Goal: Task Accomplishment & Management: Manage account settings

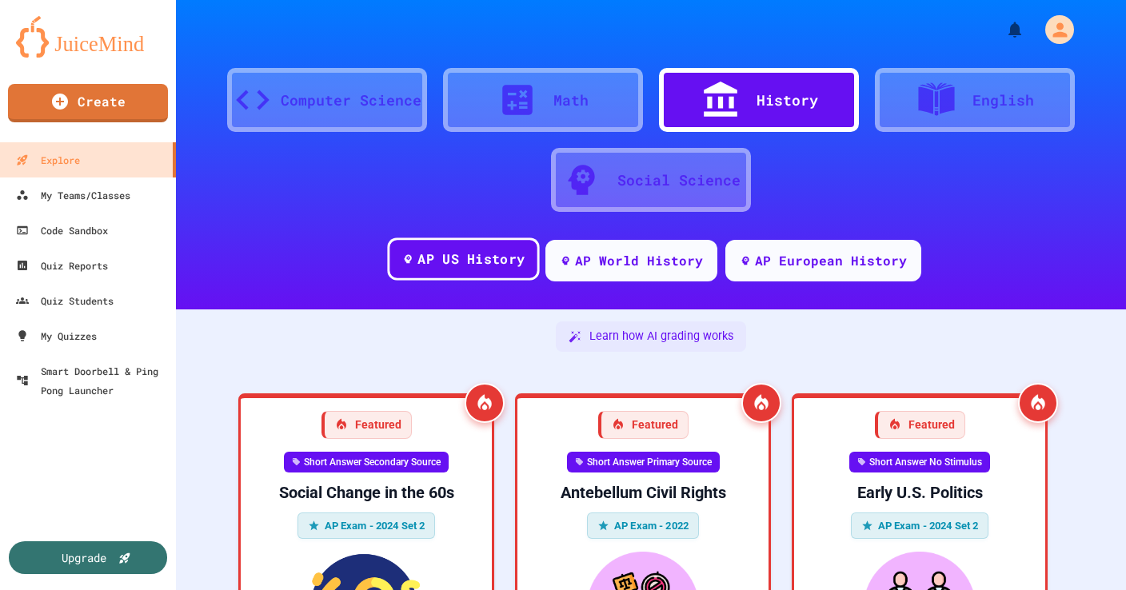
click at [472, 261] on div "AP US History" at bounding box center [470, 259] width 107 height 20
click at [80, 109] on link "Create" at bounding box center [88, 102] width 162 height 40
click at [952, 589] on div at bounding box center [563, 590] width 1126 height 0
click at [1063, 30] on icon "My Account" at bounding box center [1061, 29] width 28 height 28
click at [1002, 589] on div at bounding box center [563, 590] width 1126 height 0
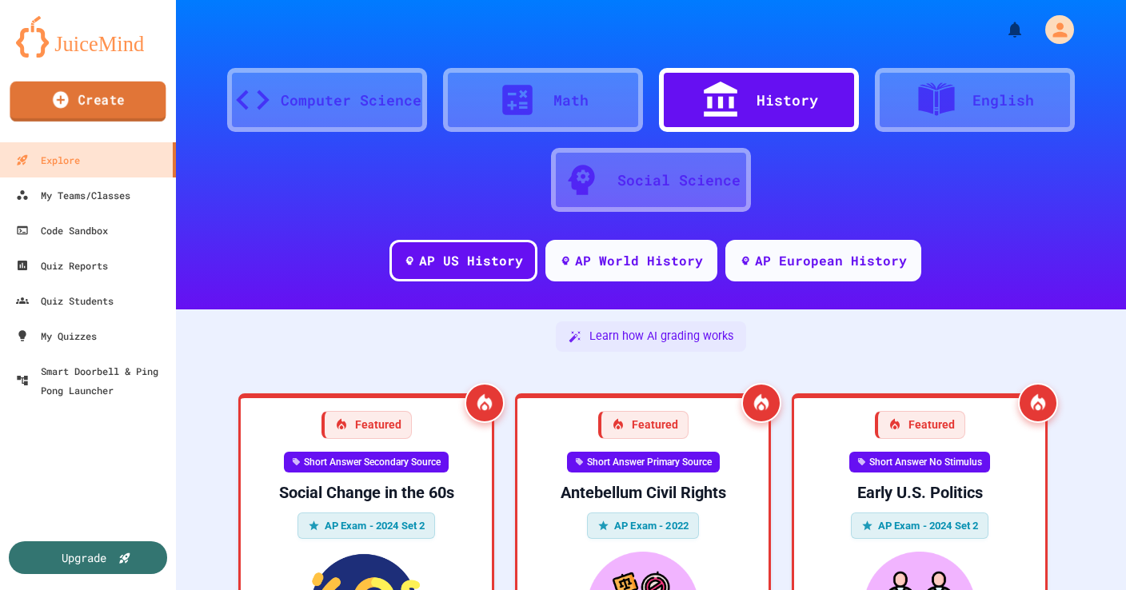
click at [114, 95] on link "Create" at bounding box center [88, 102] width 156 height 40
type input "*********"
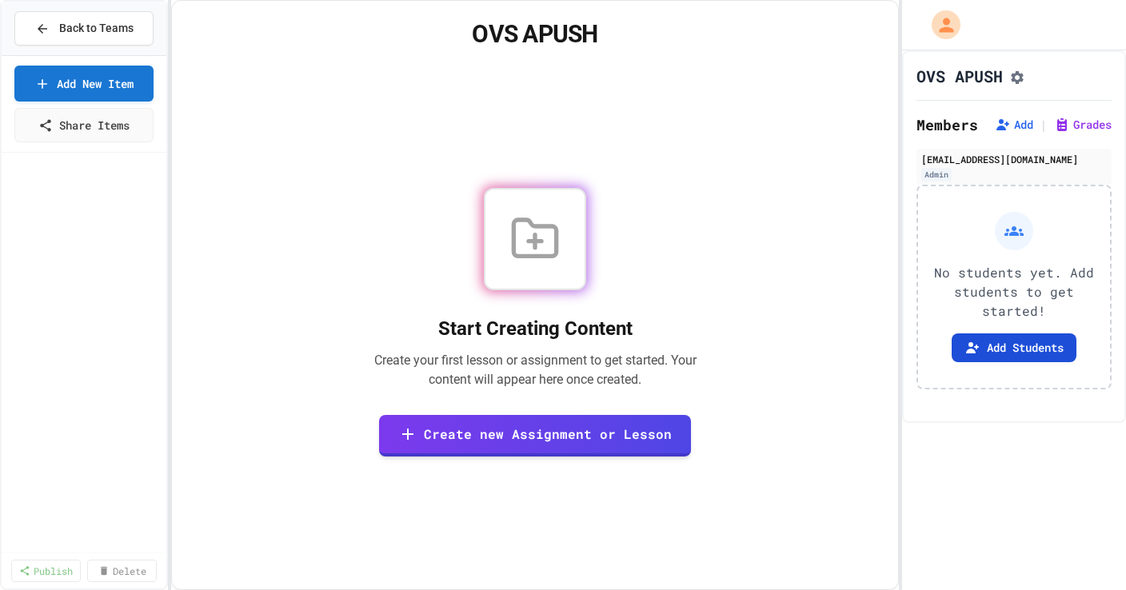
click at [1012, 349] on button "Add Students" at bounding box center [1013, 347] width 125 height 29
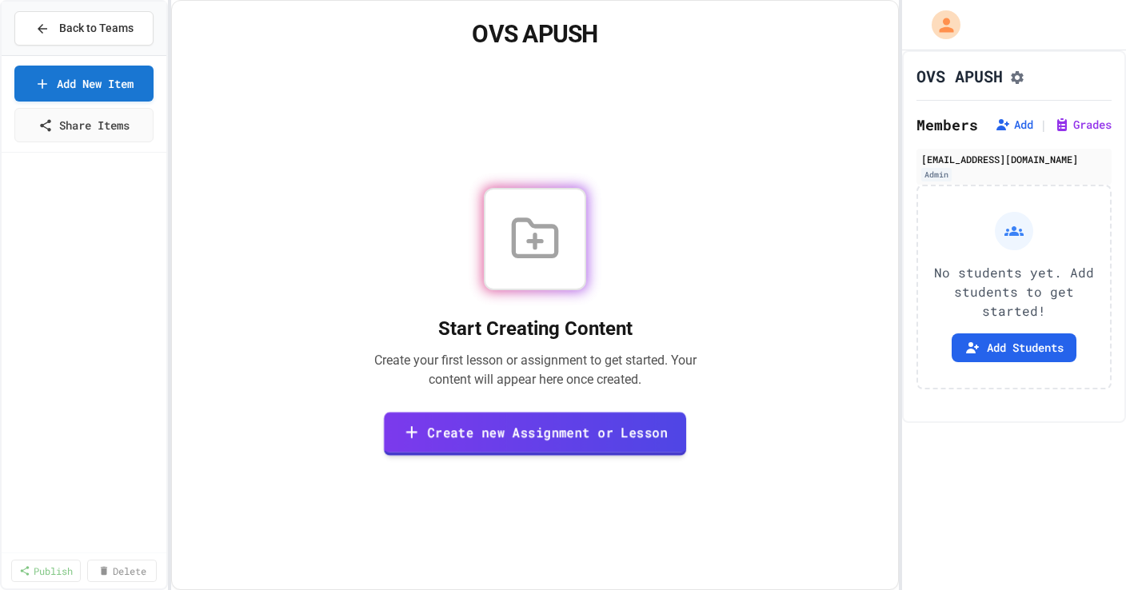
click at [584, 423] on link "Create new Assignment or Lesson" at bounding box center [535, 434] width 302 height 44
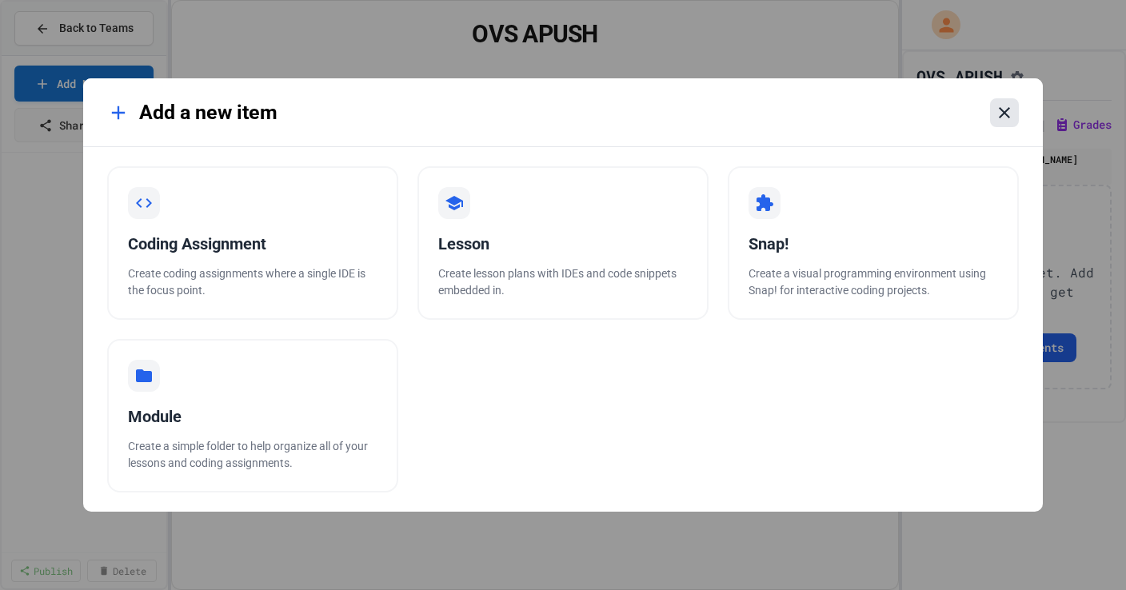
click at [1001, 119] on icon at bounding box center [1004, 112] width 19 height 19
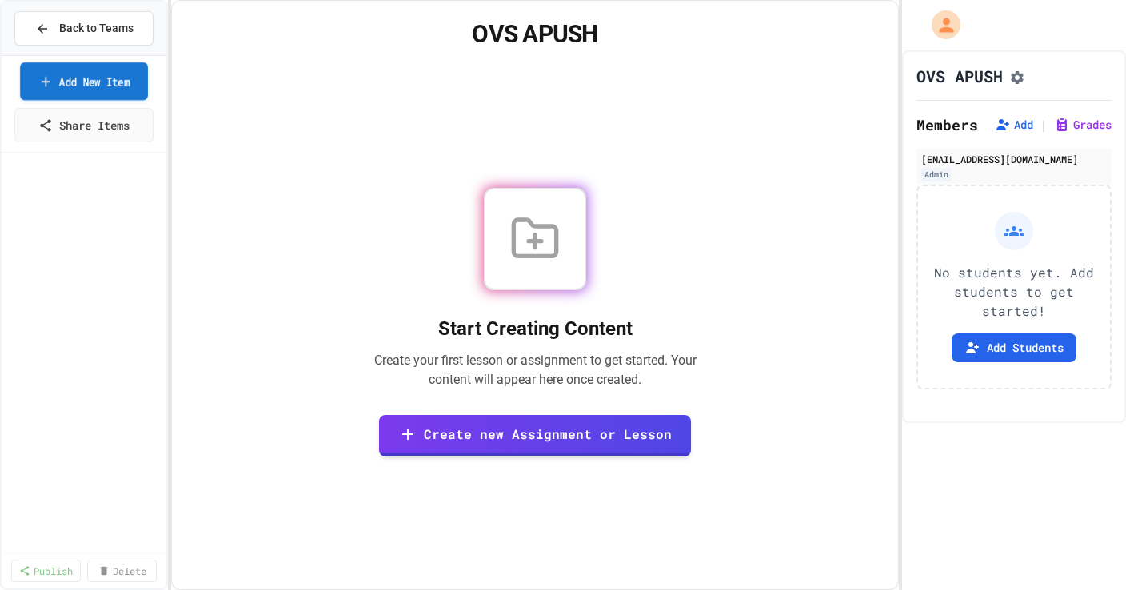
click at [130, 89] on link "Add New Item" at bounding box center [84, 81] width 128 height 38
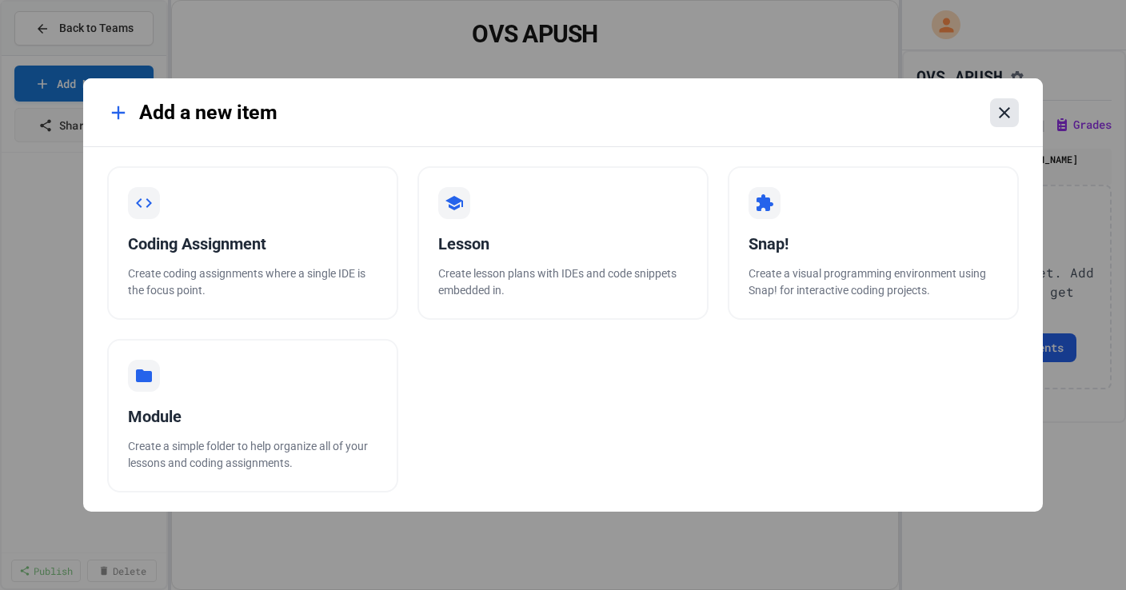
click at [999, 121] on icon at bounding box center [1004, 112] width 19 height 19
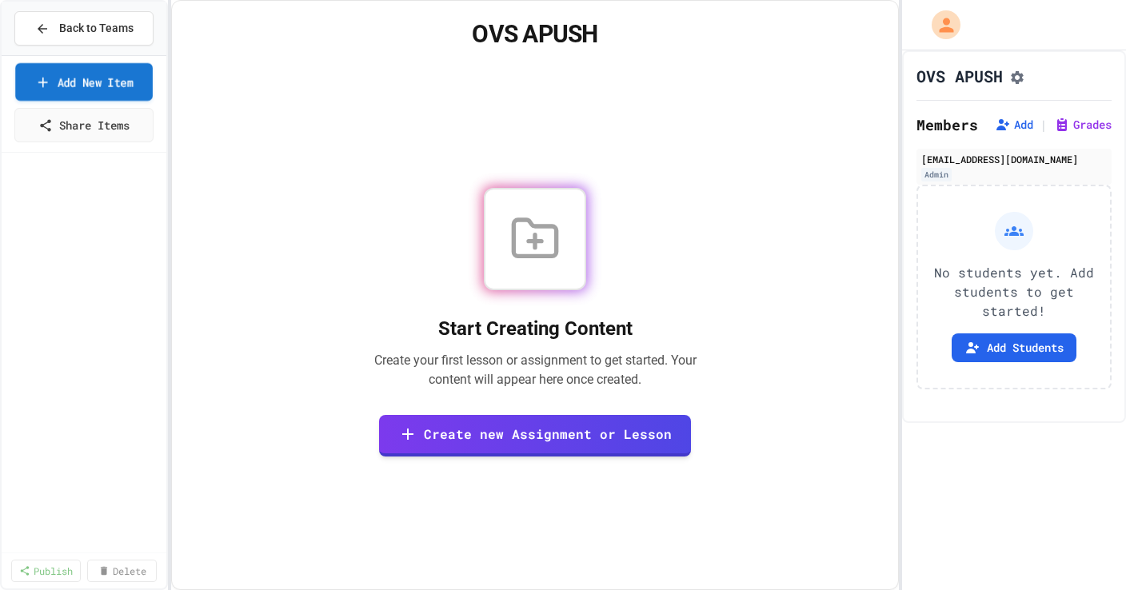
click at [91, 84] on link "Add New Item" at bounding box center [84, 82] width 138 height 38
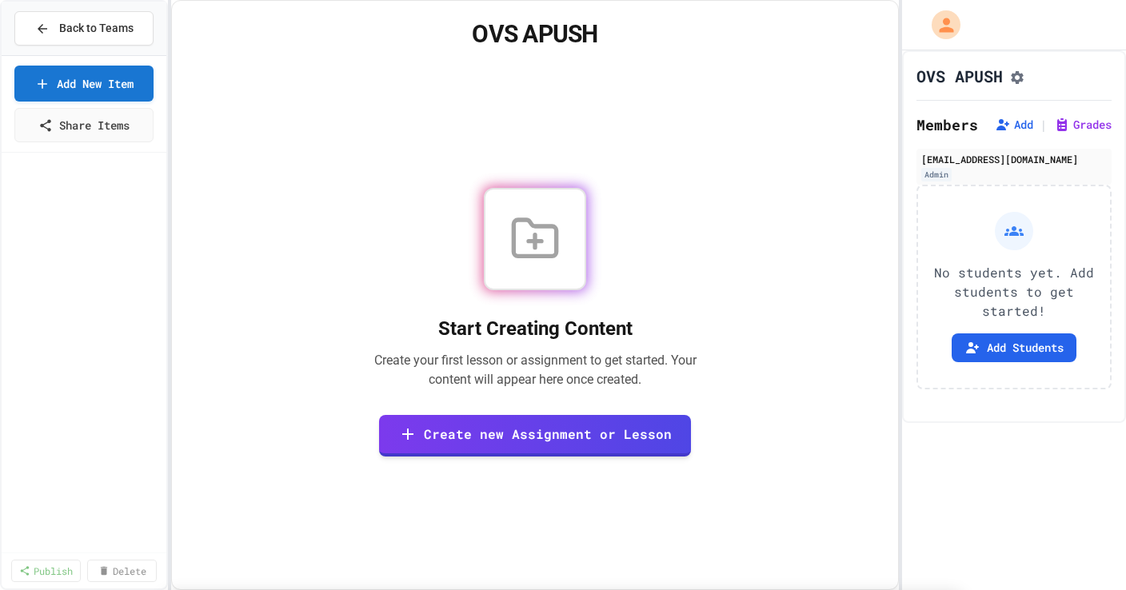
select select "*******"
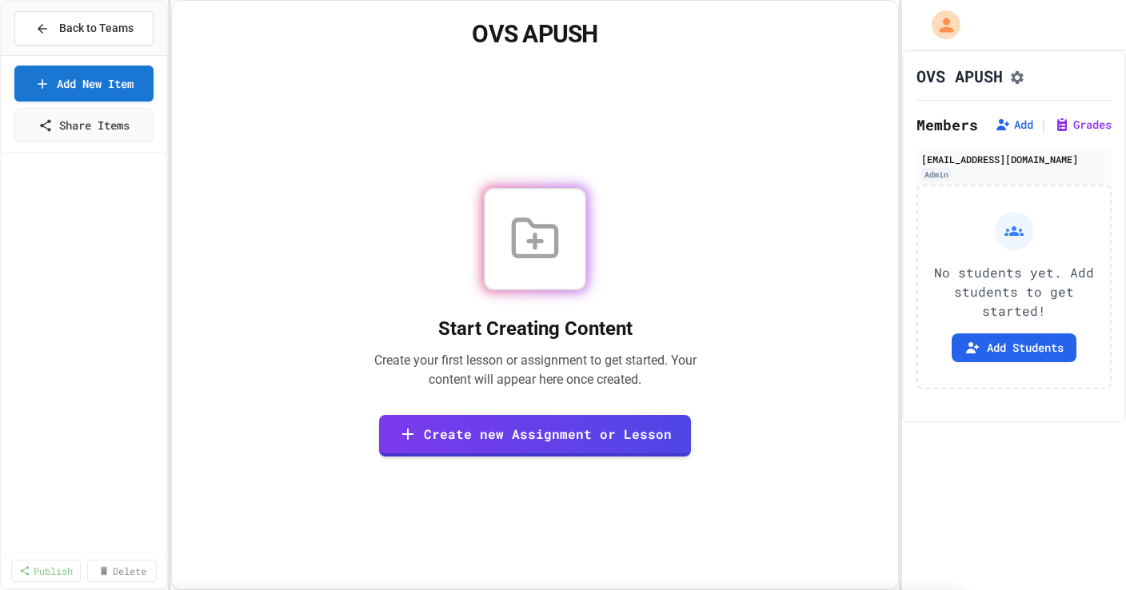
click at [94, 38] on button "Back to Teams" at bounding box center [83, 28] width 139 height 34
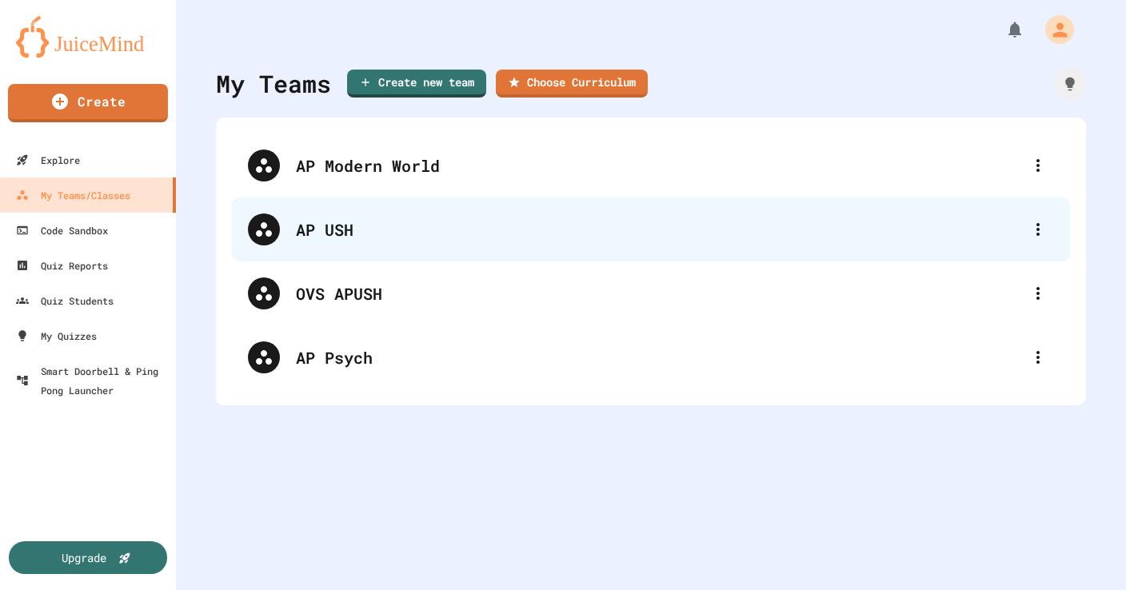
click at [337, 229] on div "AP USH" at bounding box center [659, 229] width 726 height 24
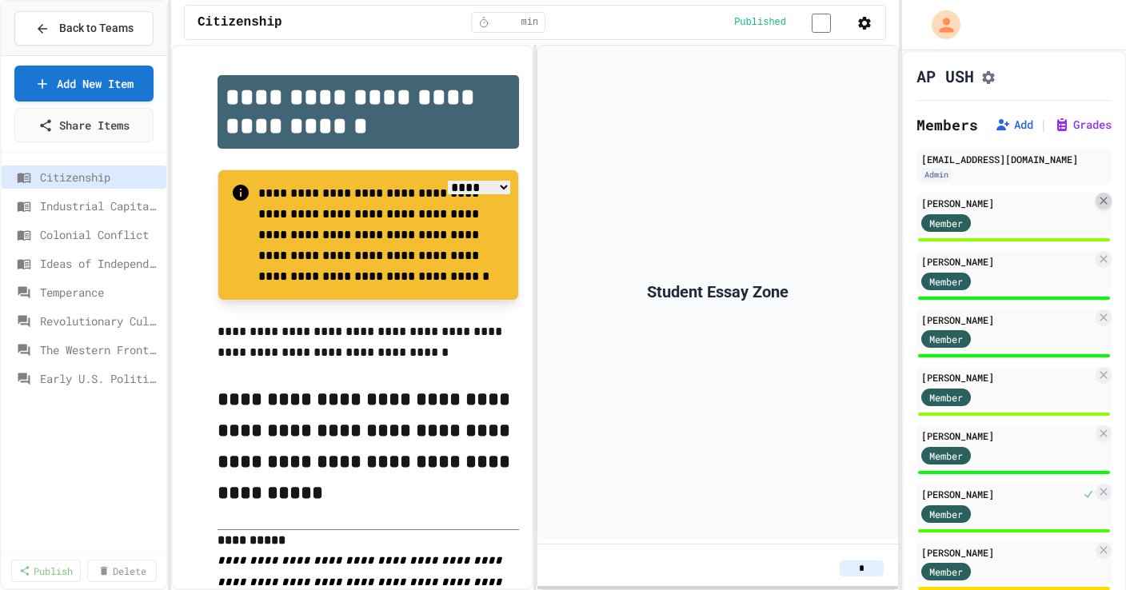
click at [1104, 207] on icon at bounding box center [1103, 200] width 13 height 13
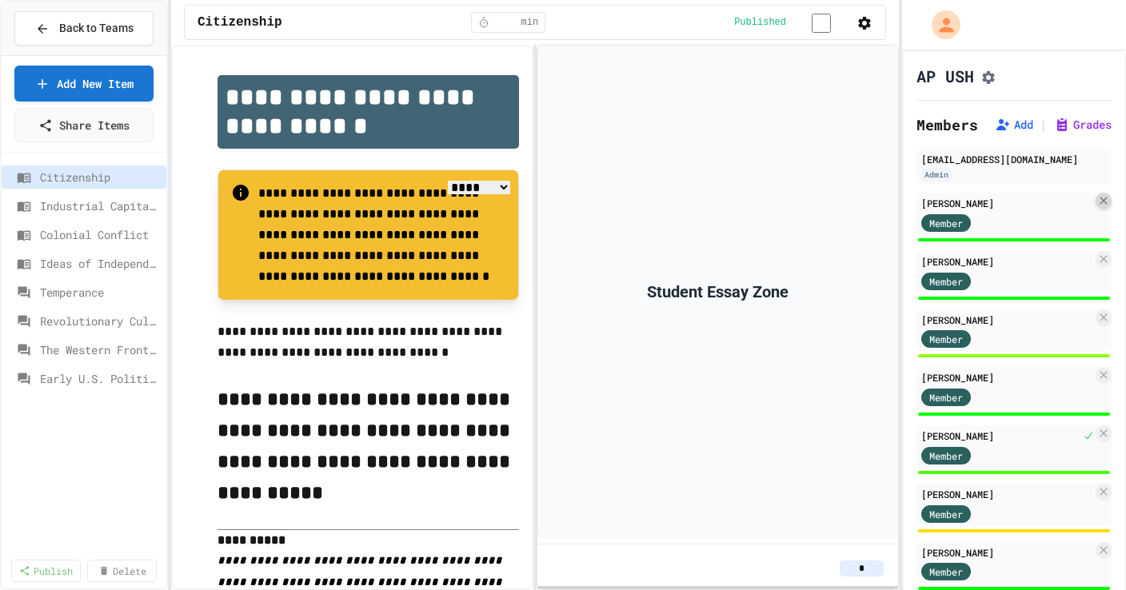
click at [1103, 207] on icon at bounding box center [1103, 200] width 13 height 13
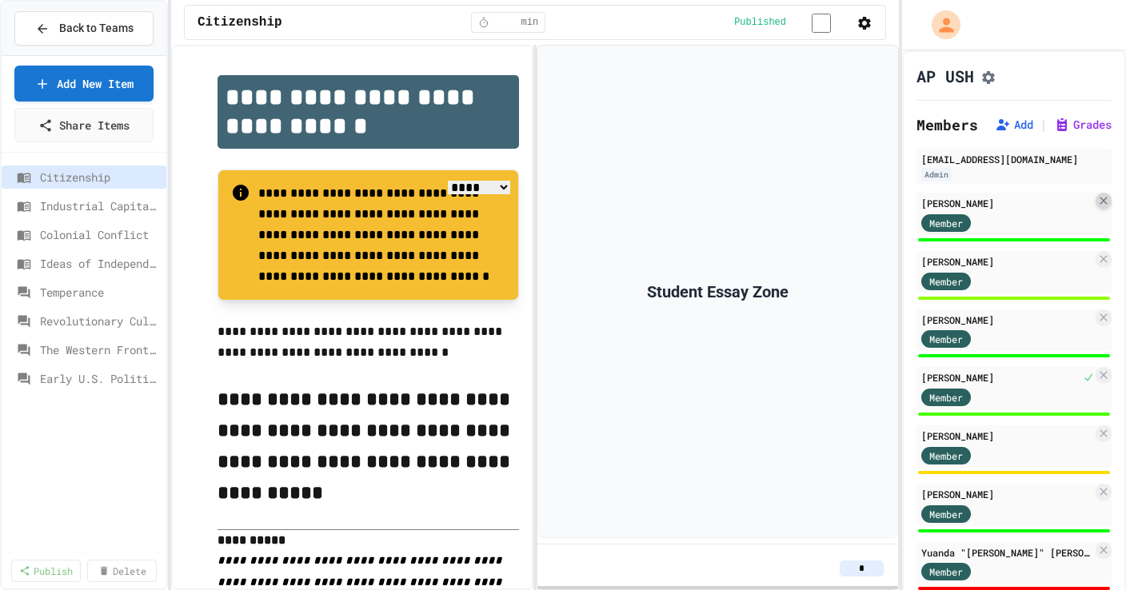
click at [1105, 207] on icon at bounding box center [1103, 200] width 13 height 13
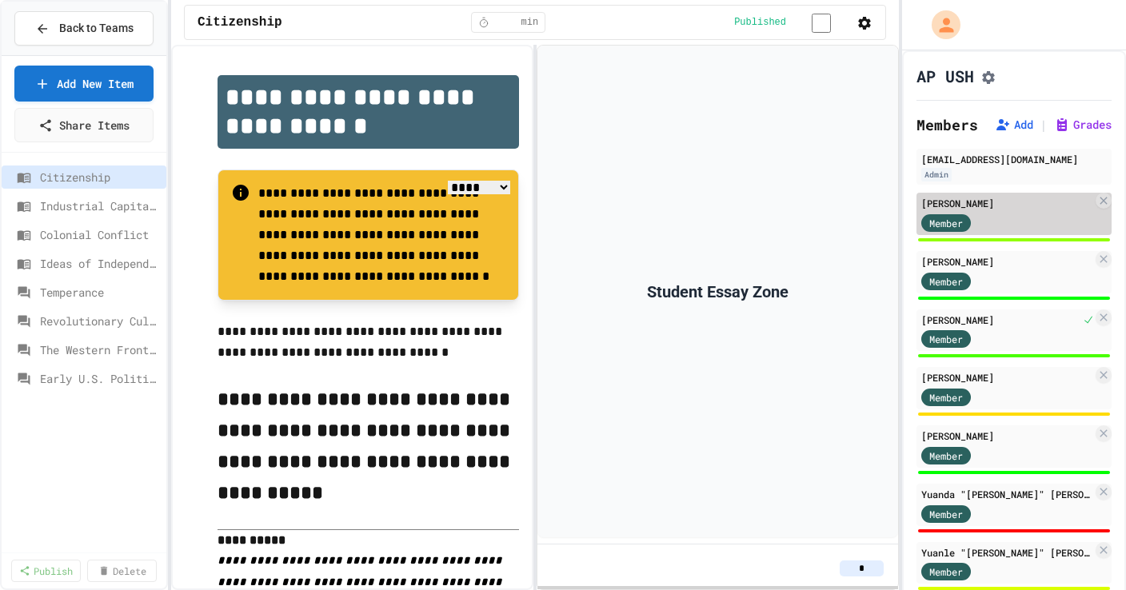
click at [1100, 215] on div "[PERSON_NAME] Member" at bounding box center [1013, 214] width 195 height 42
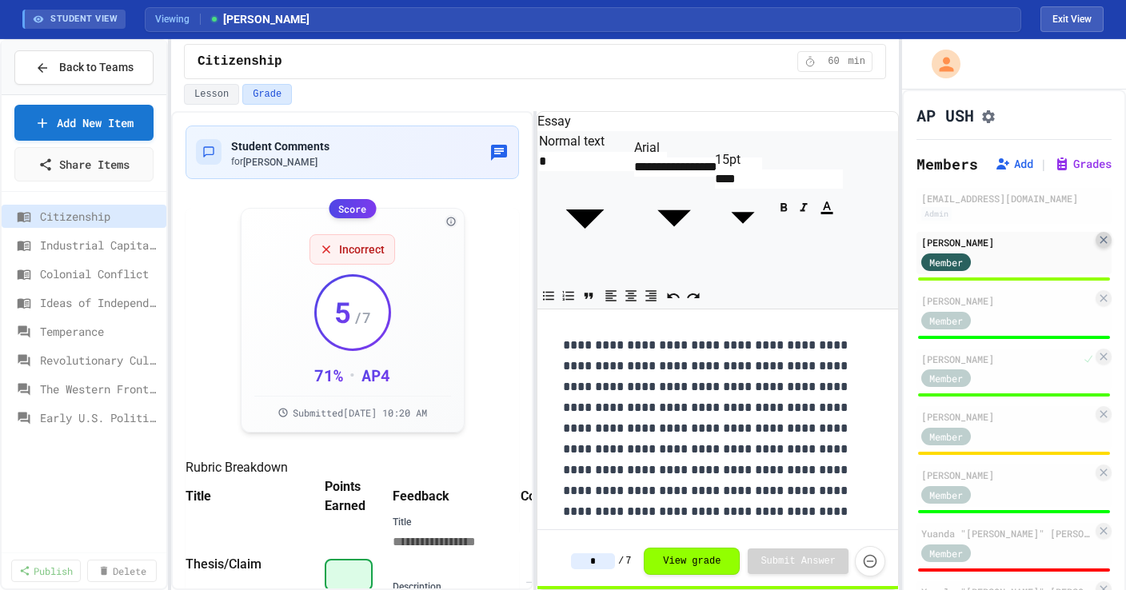
click at [1103, 243] on icon at bounding box center [1102, 239] width 7 height 7
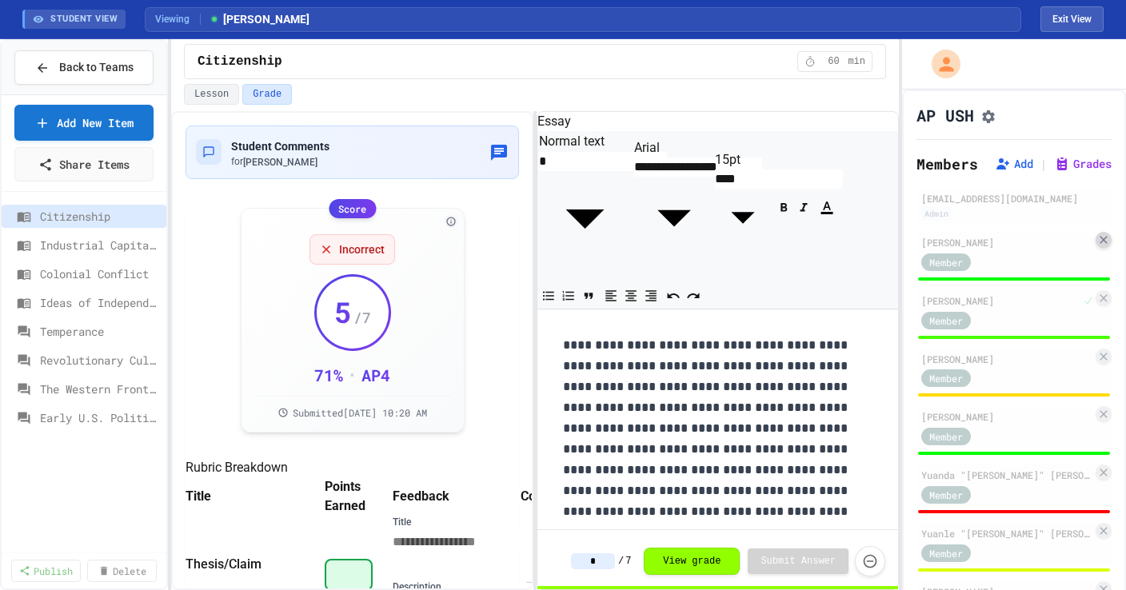
click at [1105, 248] on div at bounding box center [1103, 240] width 16 height 16
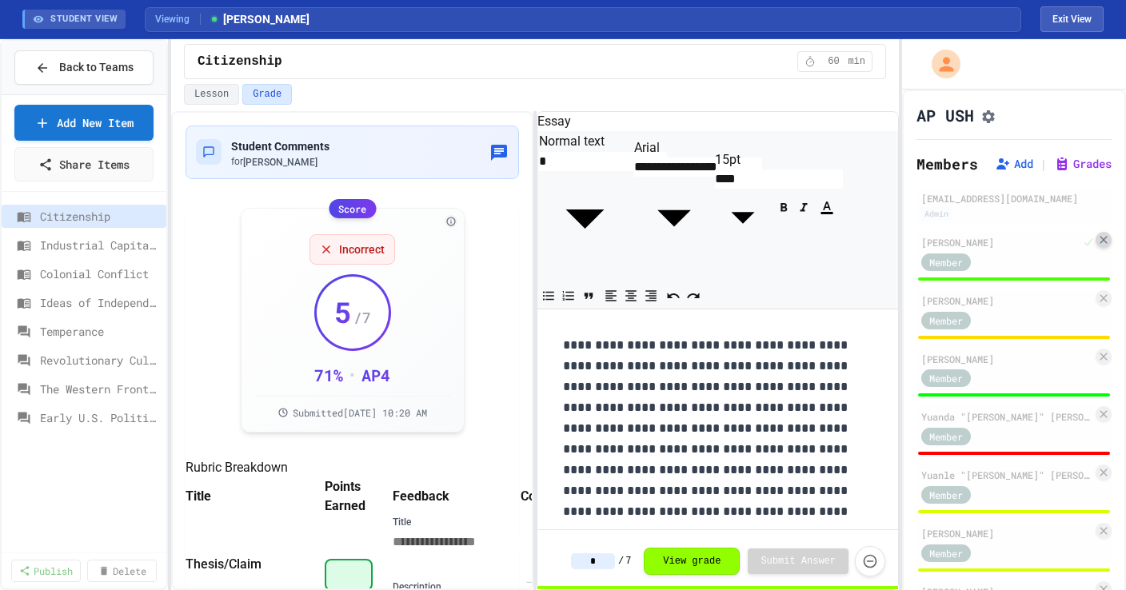
click at [1097, 246] on icon at bounding box center [1103, 239] width 13 height 13
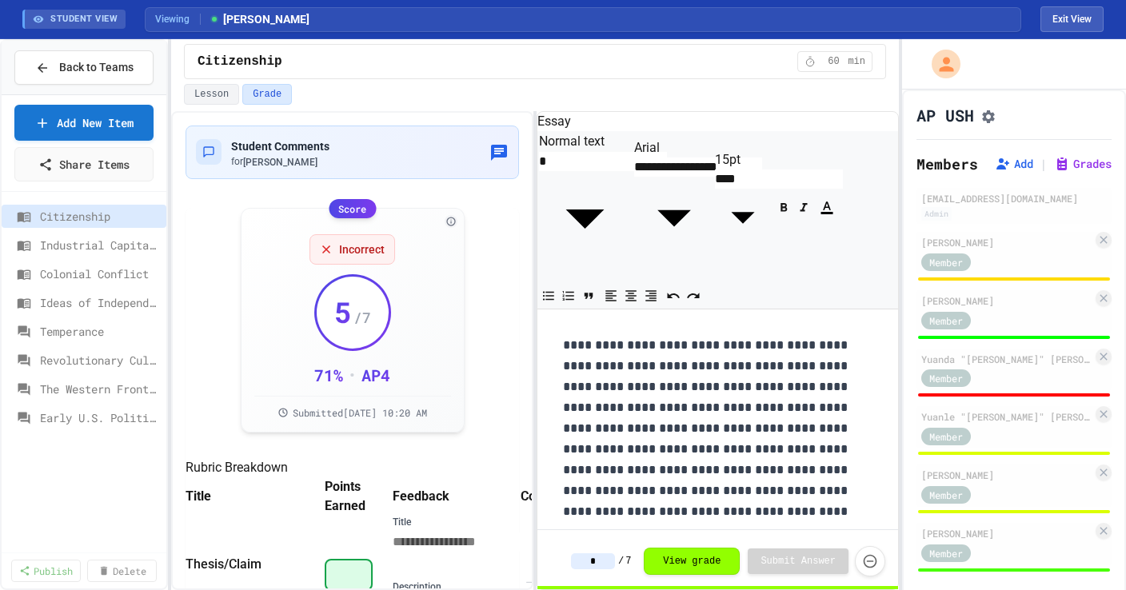
click at [996, 108] on button "Assignment Settings" at bounding box center [988, 115] width 16 height 19
click at [1102, 246] on icon at bounding box center [1103, 239] width 13 height 13
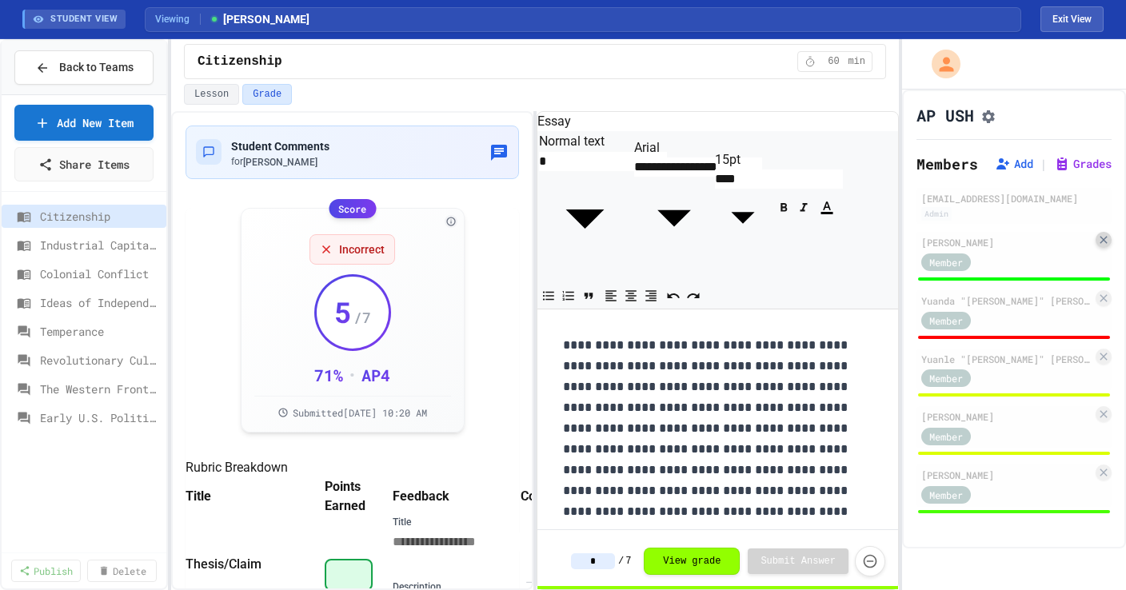
click at [1105, 246] on icon at bounding box center [1103, 239] width 13 height 13
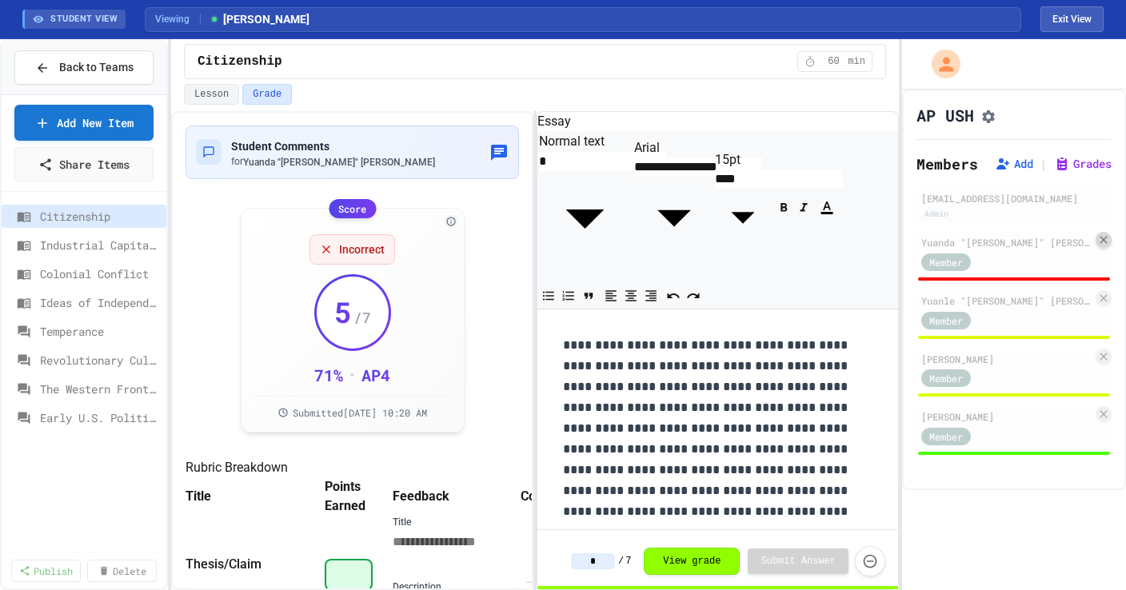
click at [1099, 241] on icon at bounding box center [1103, 239] width 13 height 13
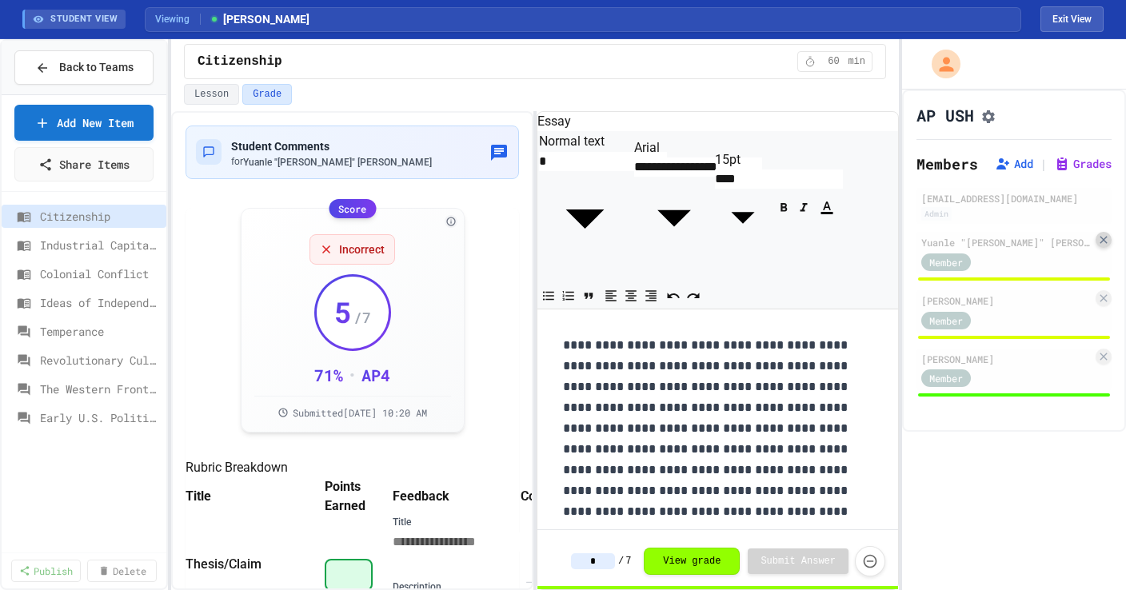
click at [1101, 243] on icon at bounding box center [1102, 239] width 7 height 7
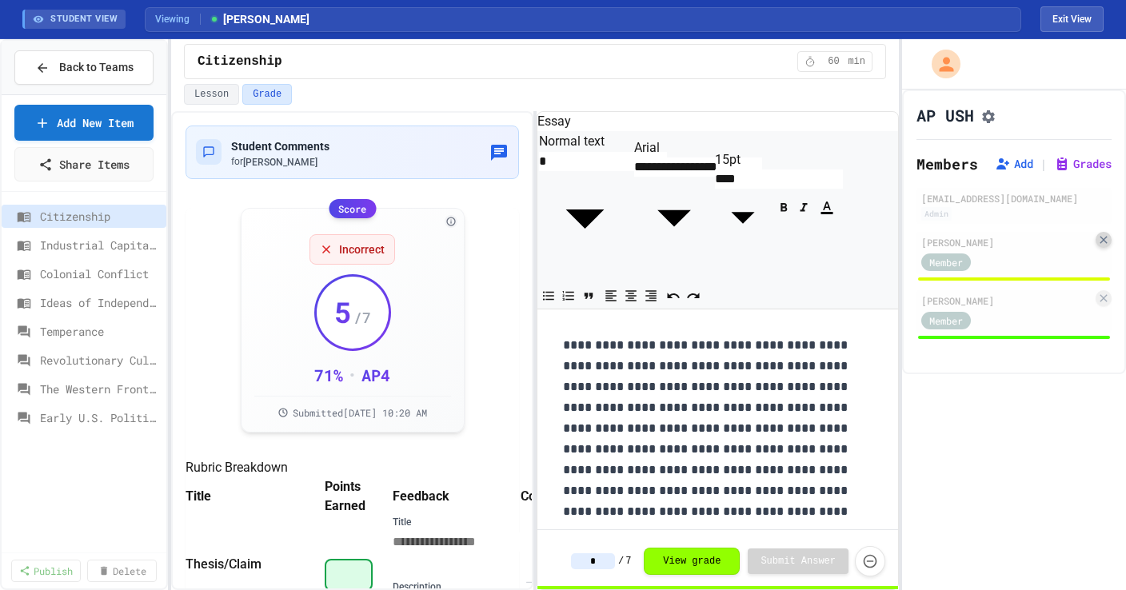
click at [1101, 243] on icon at bounding box center [1102, 239] width 7 height 7
click at [1102, 243] on icon at bounding box center [1102, 239] width 7 height 7
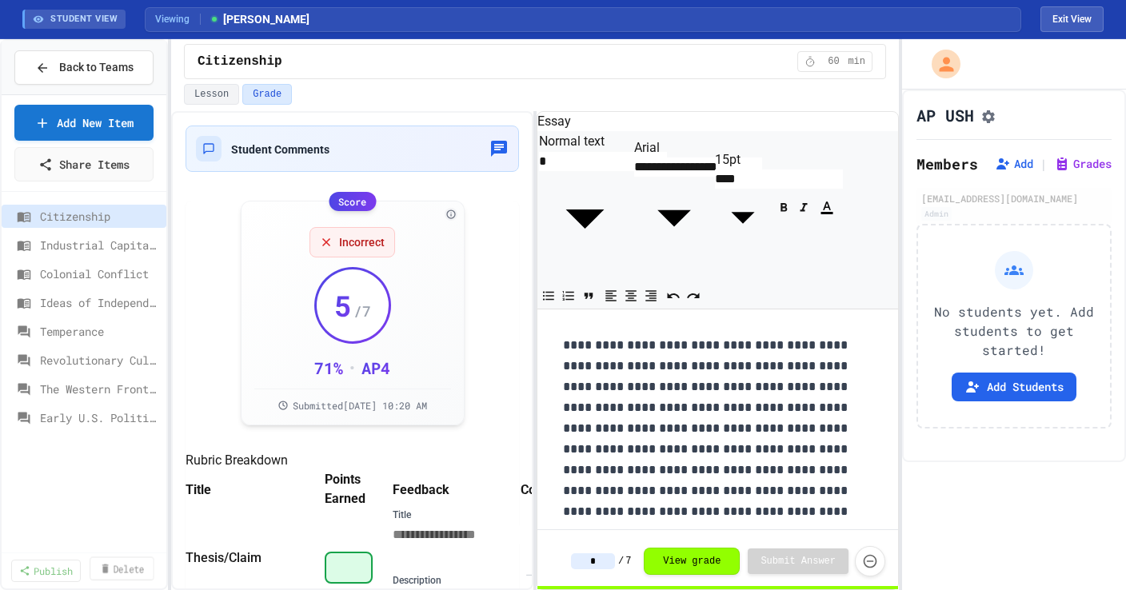
click at [137, 570] on link "Delete" at bounding box center [122, 567] width 64 height 23
click at [155, 224] on div "Citizenship" at bounding box center [84, 216] width 165 height 23
click at [126, 580] on link "7 Selected" at bounding box center [119, 570] width 80 height 22
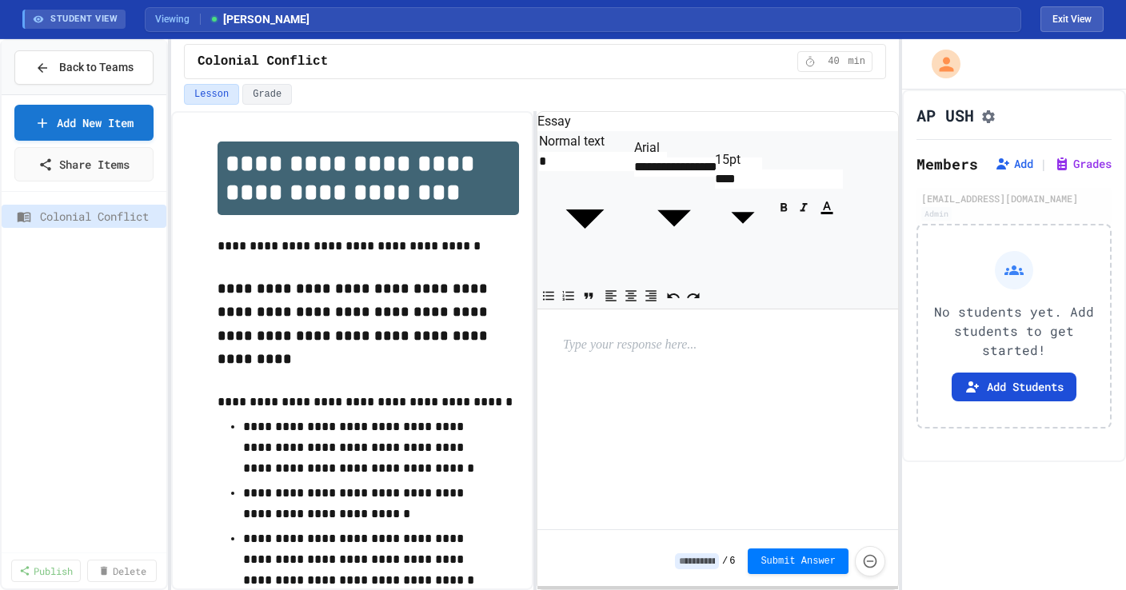
click at [1012, 401] on button "Add Students" at bounding box center [1013, 387] width 125 height 29
click at [1054, 20] on button "Exit View" at bounding box center [1071, 19] width 63 height 26
